Goal: Check status: Check status

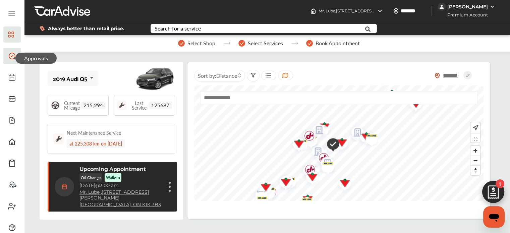
click at [12, 60] on icon at bounding box center [12, 56] width 8 height 8
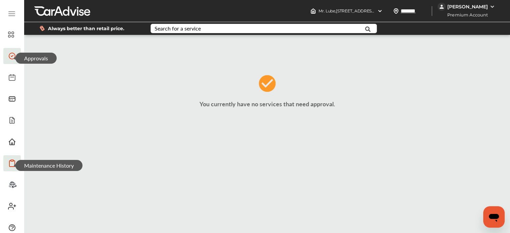
click at [10, 164] on icon at bounding box center [12, 163] width 8 height 8
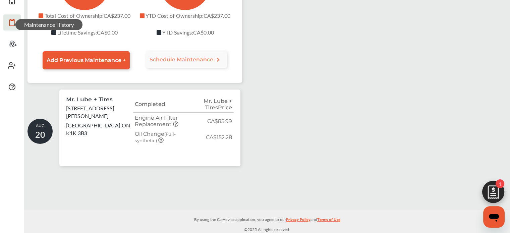
scroll to position [142, 0]
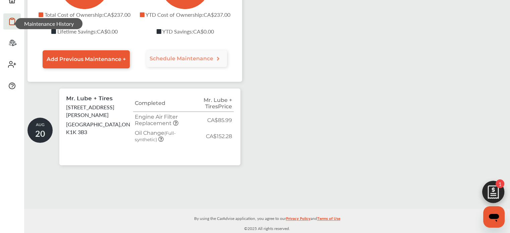
click at [145, 126] on td "Engine Air Filter Replacement" at bounding box center [162, 120] width 59 height 16
click at [176, 123] on icon at bounding box center [175, 122] width 5 height 5
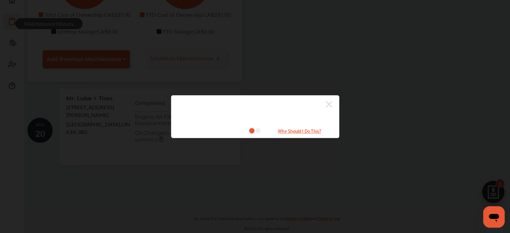
scroll to position [141, 0]
click at [326, 104] on icon at bounding box center [329, 104] width 7 height 11
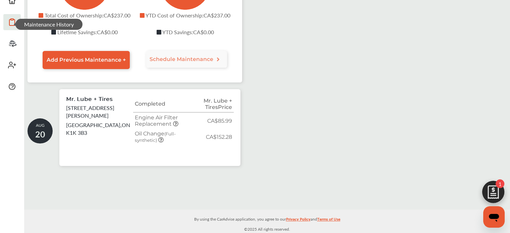
click at [44, 129] on span "20" at bounding box center [40, 134] width 10 height 12
click at [72, 121] on p "[GEOGRAPHIC_DATA] , ON K1K 3B3" at bounding box center [99, 128] width 67 height 15
click at [158, 100] on th "Completed" at bounding box center [162, 104] width 59 height 16
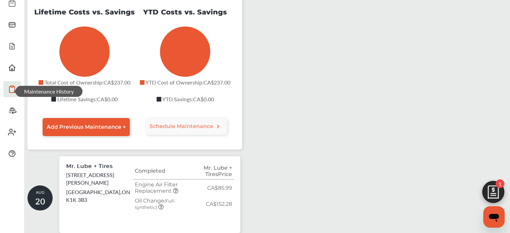
scroll to position [7, 0]
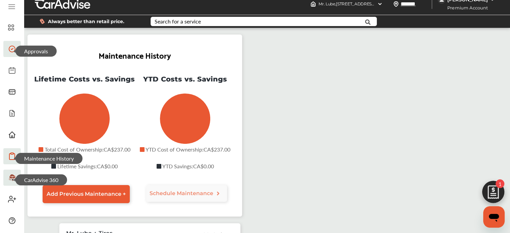
click at [12, 177] on icon at bounding box center [13, 176] width 6 height 4
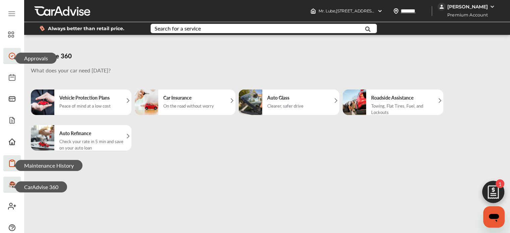
scroll to position [1, 0]
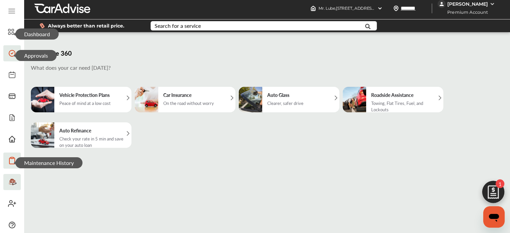
click at [15, 37] on span "Dashboard" at bounding box center [36, 34] width 43 height 11
click at [13, 31] on icon at bounding box center [11, 32] width 6 height 8
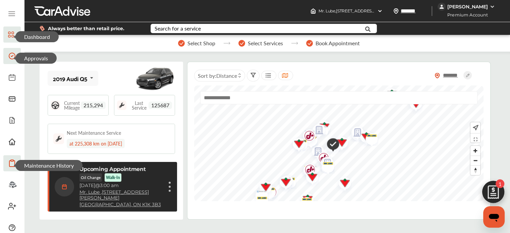
click at [492, 6] on img at bounding box center [492, 6] width 5 height 5
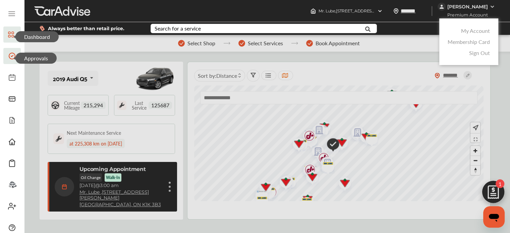
drag, startPoint x: 11, startPoint y: 164, endPoint x: 57, endPoint y: 142, distance: 50.7
click at [11, 164] on icon at bounding box center [12, 163] width 8 height 8
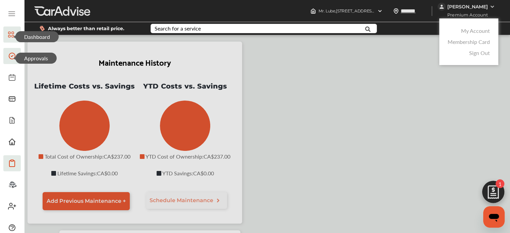
click at [11, 15] on icon at bounding box center [12, 14] width 8 height 8
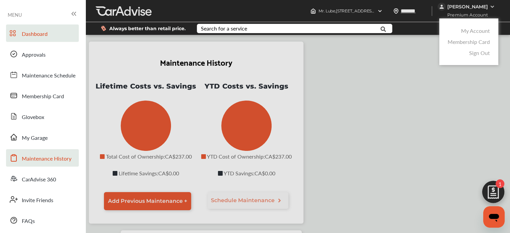
click at [40, 35] on span "Dashboard" at bounding box center [35, 34] width 26 height 9
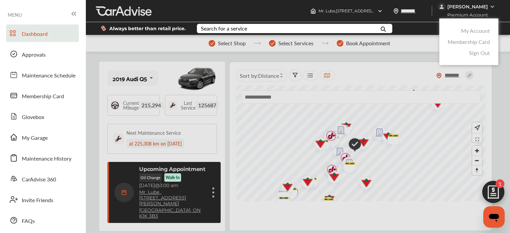
scroll to position [369, 0]
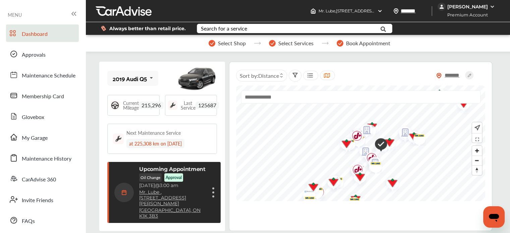
click at [176, 177] on p "Approval" at bounding box center [174, 178] width 16 height 6
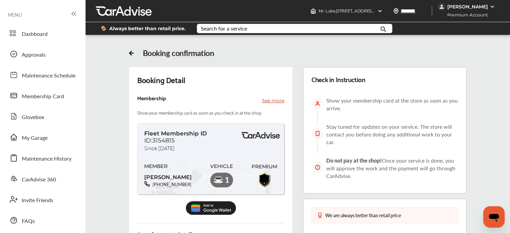
click at [130, 52] on icon at bounding box center [131, 52] width 7 height 7
